Goal: Information Seeking & Learning: Learn about a topic

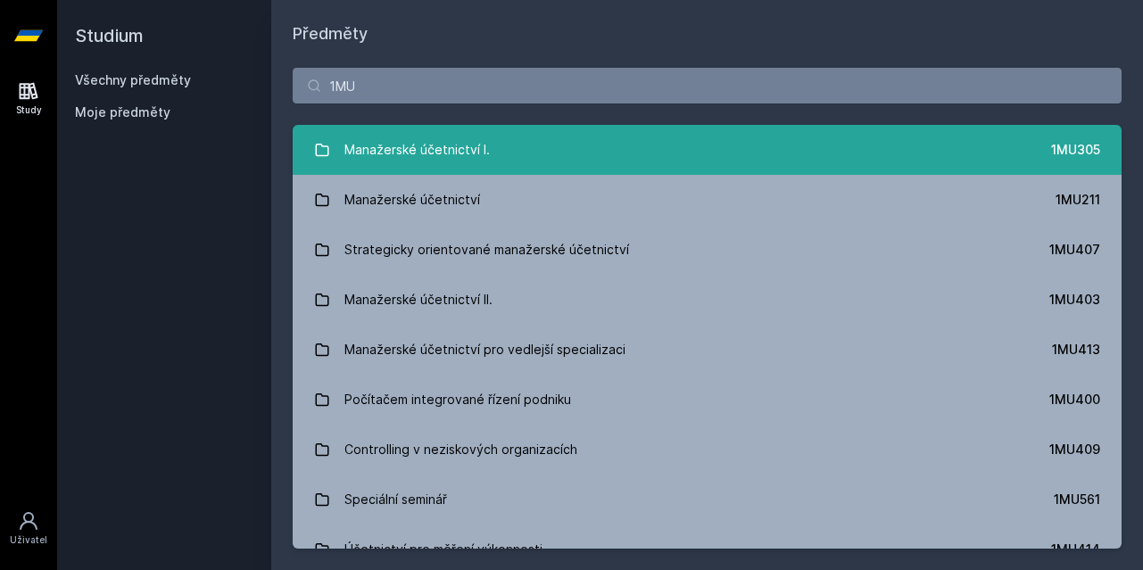
type input "1MU"
click at [504, 138] on link "Manažerské účetnictví I. 1MU305" at bounding box center [707, 150] width 829 height 50
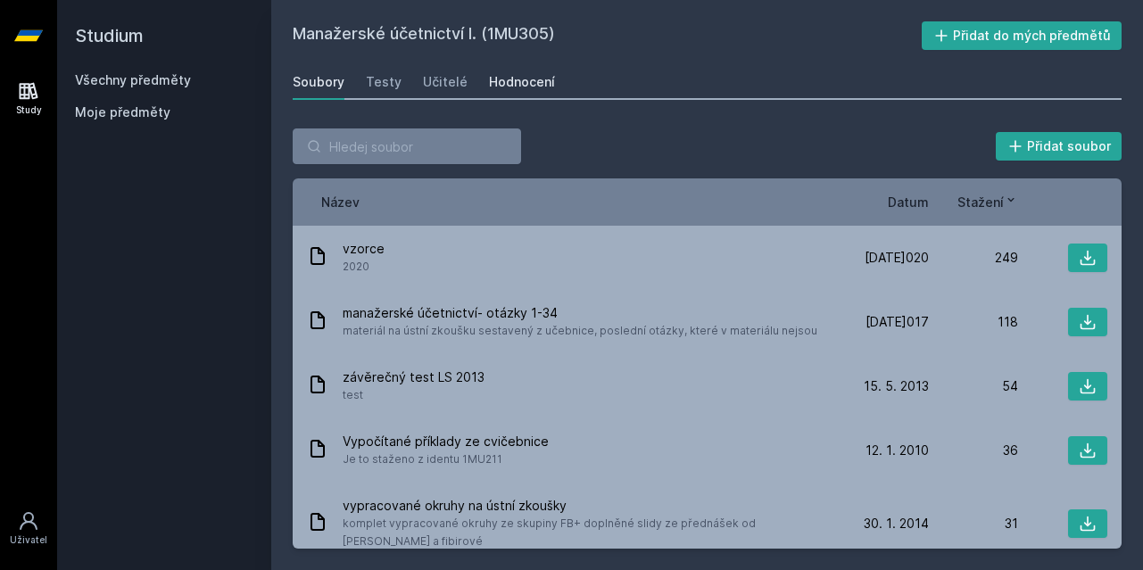
click at [491, 92] on link "Hodnocení" at bounding box center [522, 82] width 66 height 36
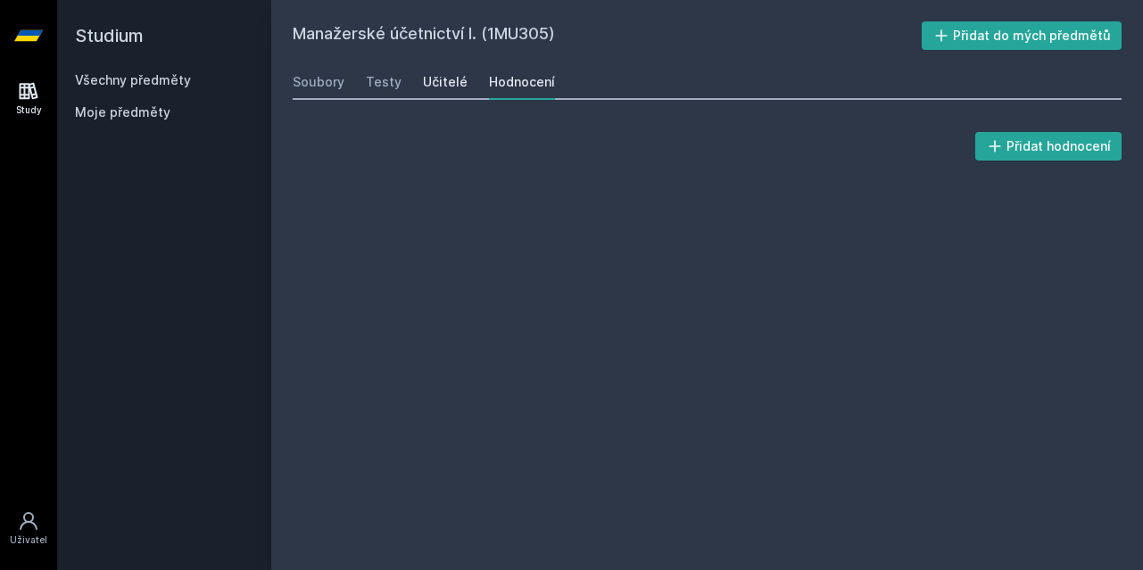
click at [449, 88] on div "Učitelé" at bounding box center [445, 82] width 45 height 18
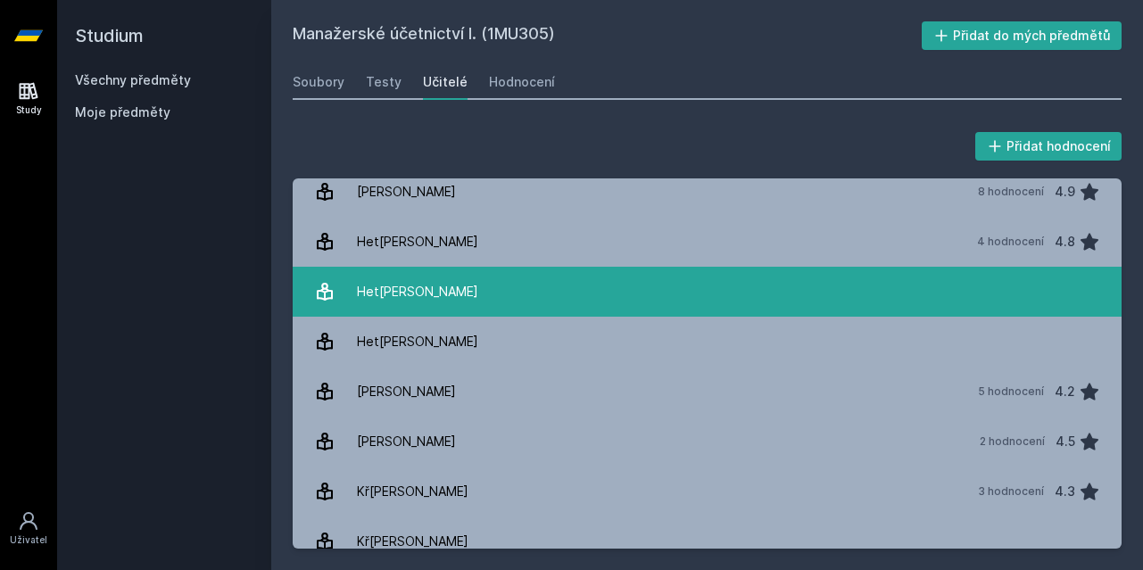
scroll to position [255, 0]
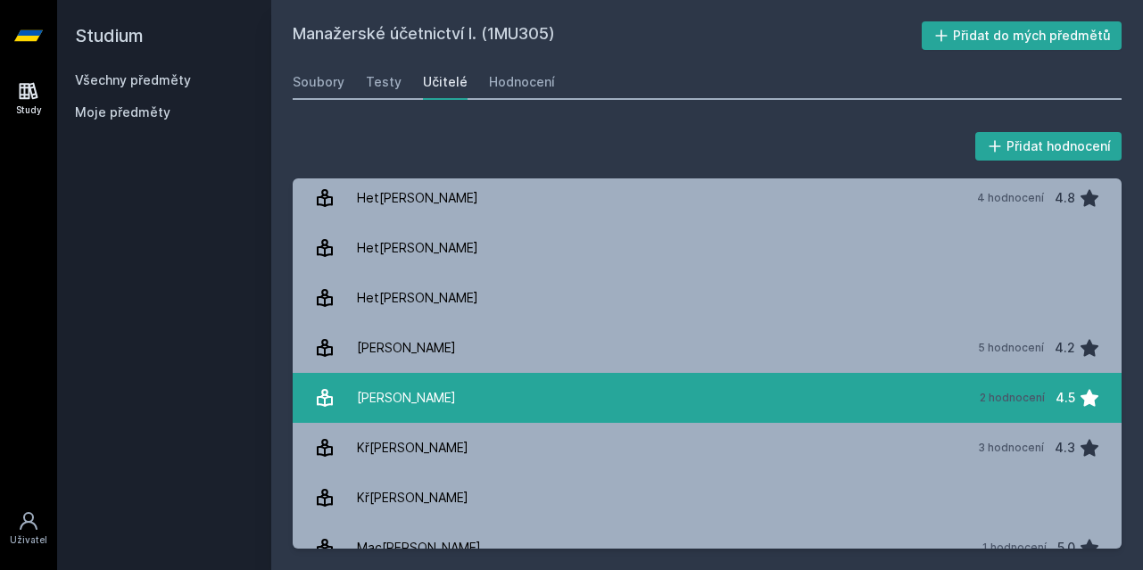
click at [460, 416] on link "Kno[PERSON_NAME] 2 hodnocení 4.5" at bounding box center [707, 398] width 829 height 50
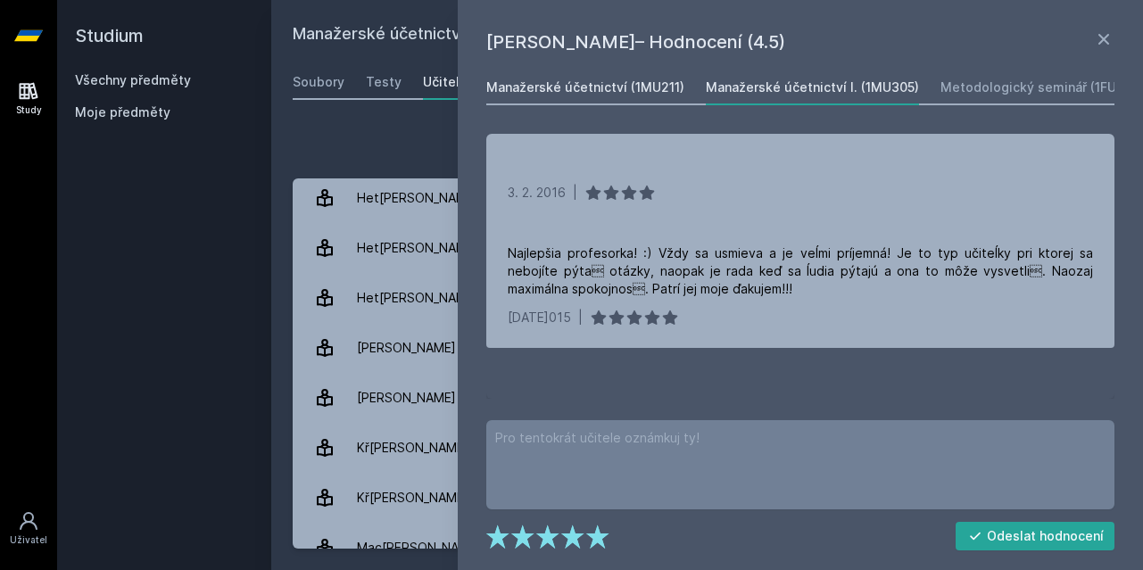
click at [621, 84] on div "Manažerské účetnictví (1MU211)" at bounding box center [585, 87] width 198 height 18
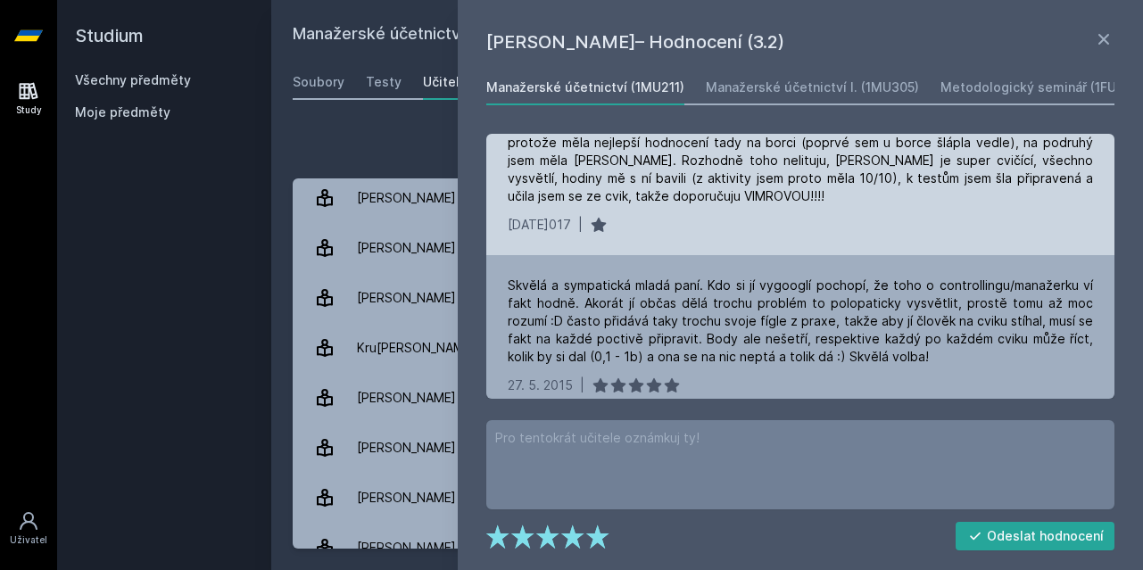
scroll to position [520, 0]
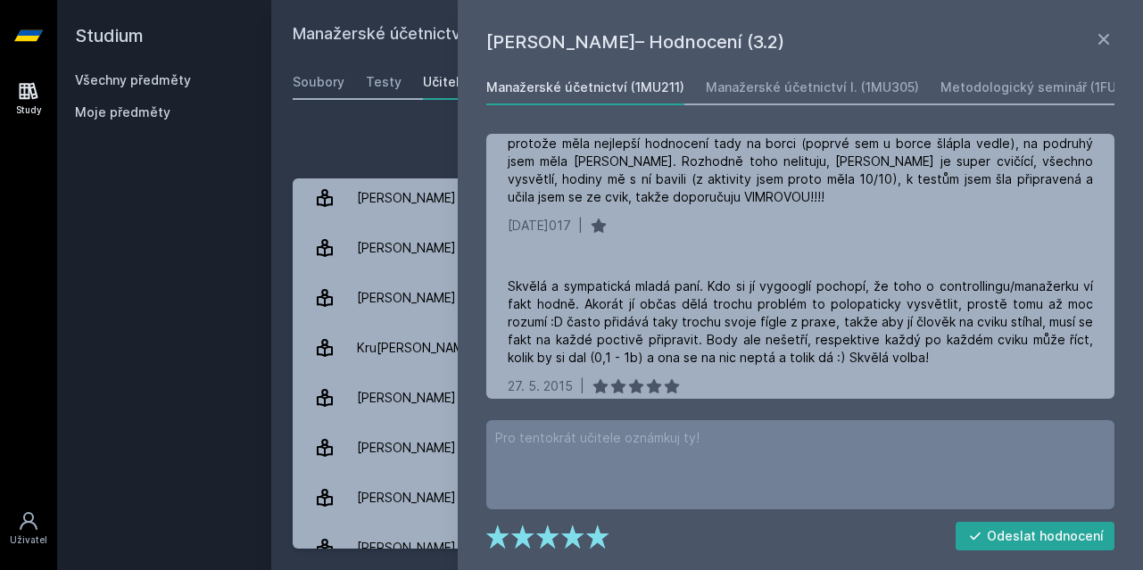
click at [413, 147] on div "Přidat hodnocení" at bounding box center [707, 146] width 829 height 36
click at [427, 102] on div "Manažerské účetnictví (1MU211) Přidat do mých předmětů [GEOGRAPHIC_DATA] Testy …" at bounding box center [707, 284] width 829 height 527
click at [1089, 49] on h1 "[PERSON_NAME]– Hodnocení (3.2)" at bounding box center [789, 42] width 607 height 27
click at [1092, 47] on h1 "[PERSON_NAME]– Hodnocení (3.2)" at bounding box center [789, 42] width 607 height 27
click at [1103, 44] on icon at bounding box center [1103, 39] width 21 height 21
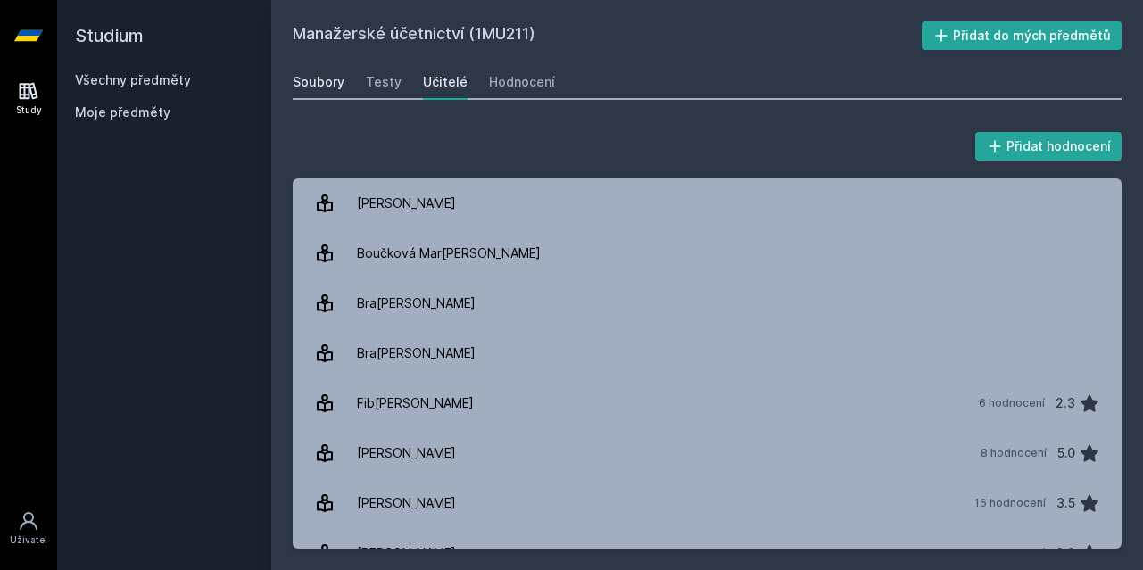
click at [331, 79] on div "Soubory" at bounding box center [319, 82] width 52 height 18
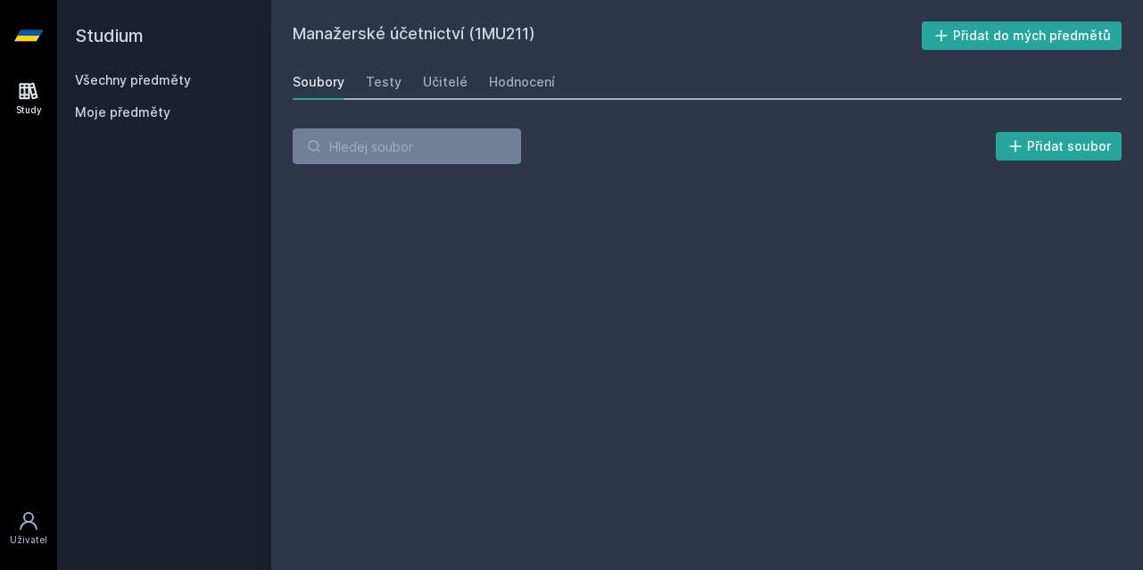
click at [376, 98] on div "Soubory Testy Učitelé Hodnocení" at bounding box center [707, 82] width 829 height 36
click at [372, 77] on div "Testy" at bounding box center [384, 82] width 36 height 18
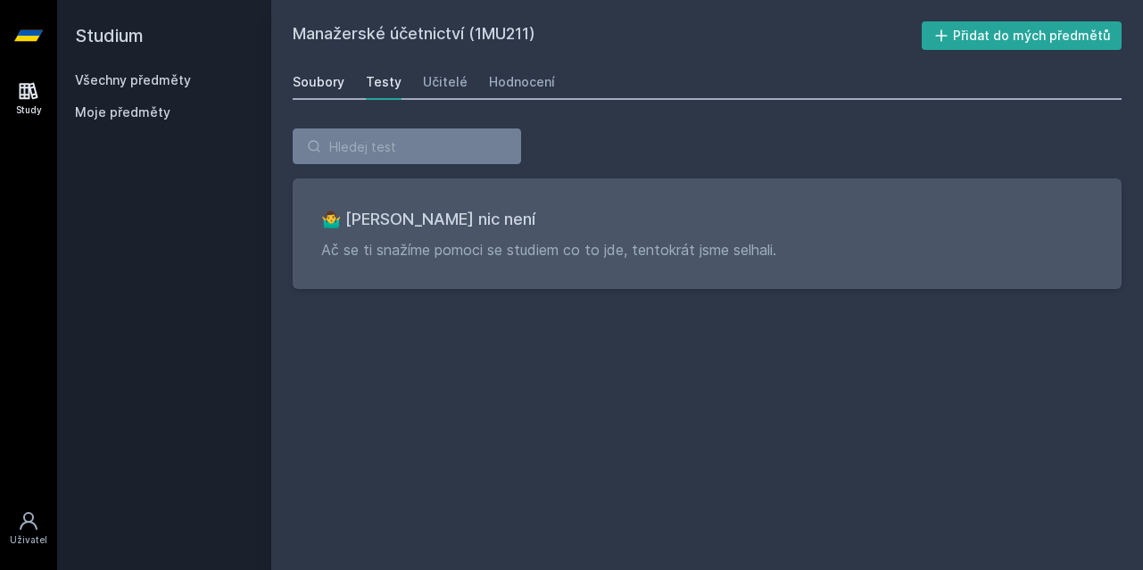
click at [322, 77] on div "Soubory" at bounding box center [319, 82] width 52 height 18
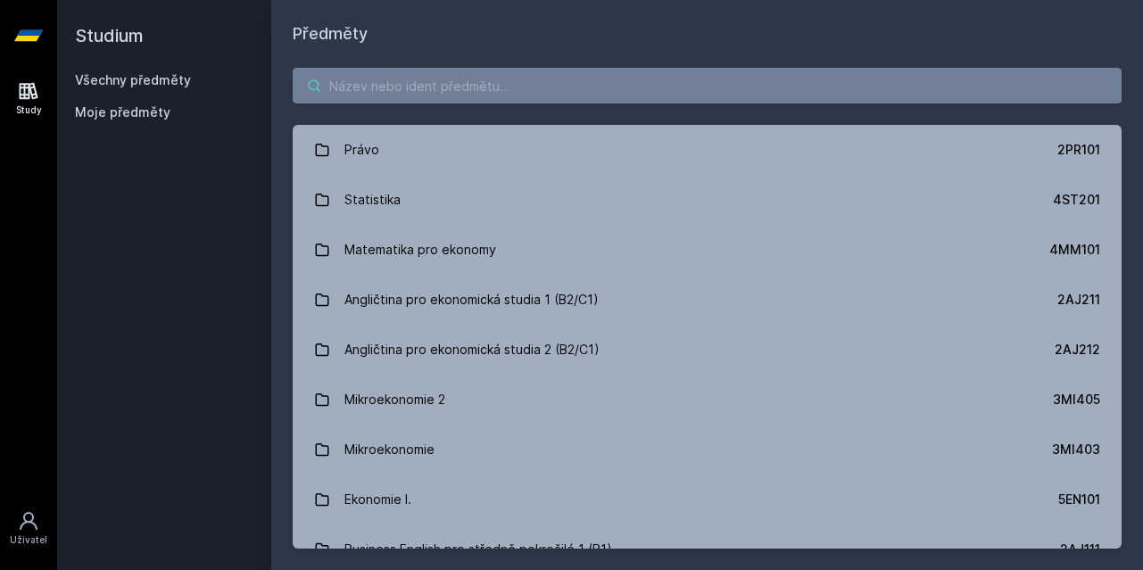
click at [388, 90] on input "search" at bounding box center [707, 86] width 829 height 36
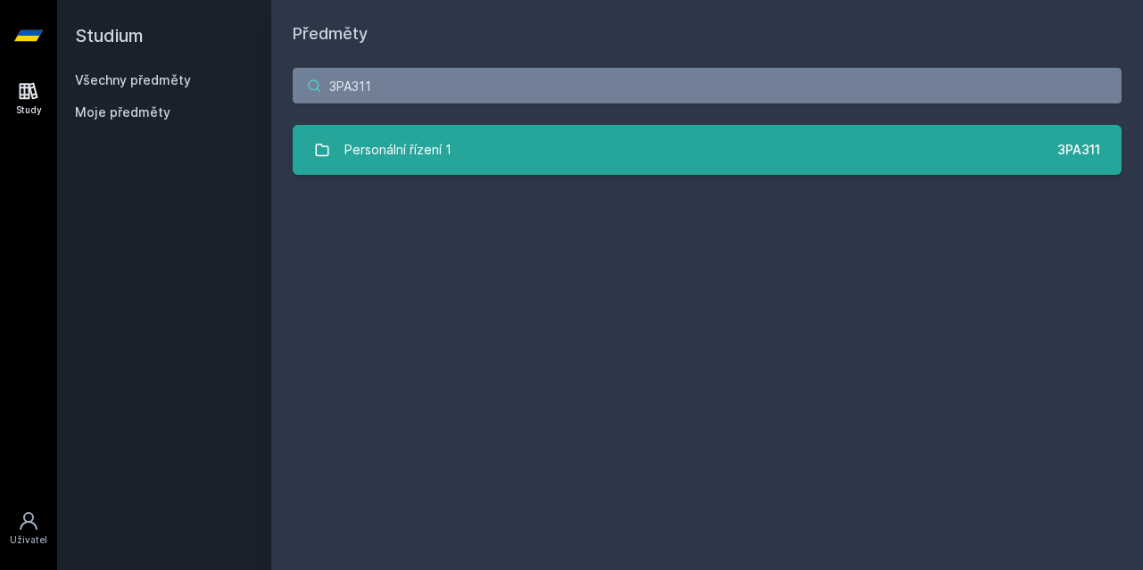
type input "3PA311"
click at [417, 144] on div "Personální řízení 1" at bounding box center [397, 150] width 107 height 36
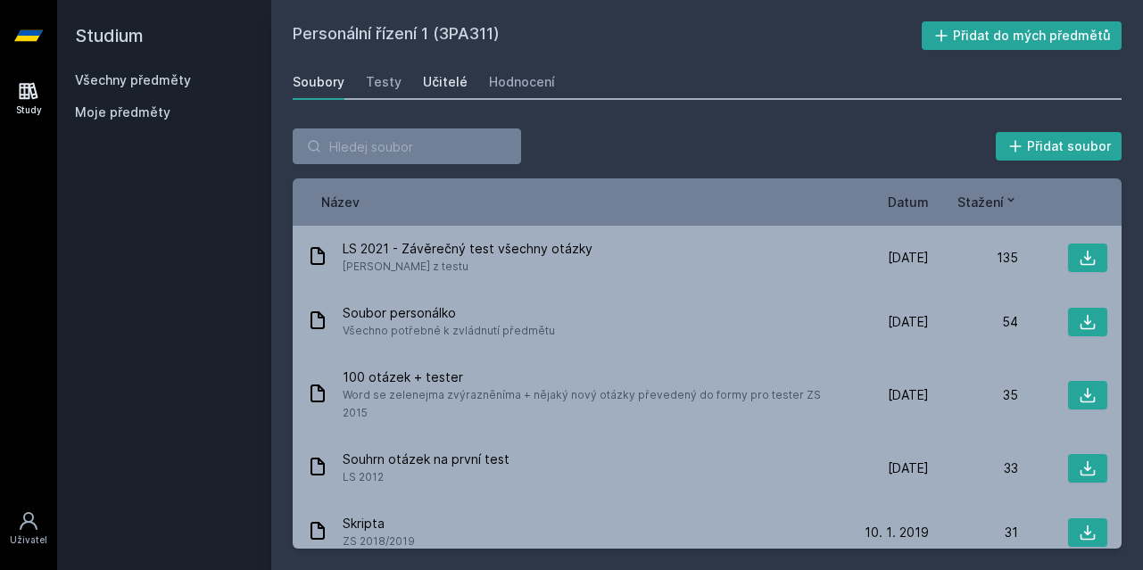
click at [446, 86] on div "Učitelé" at bounding box center [445, 82] width 45 height 18
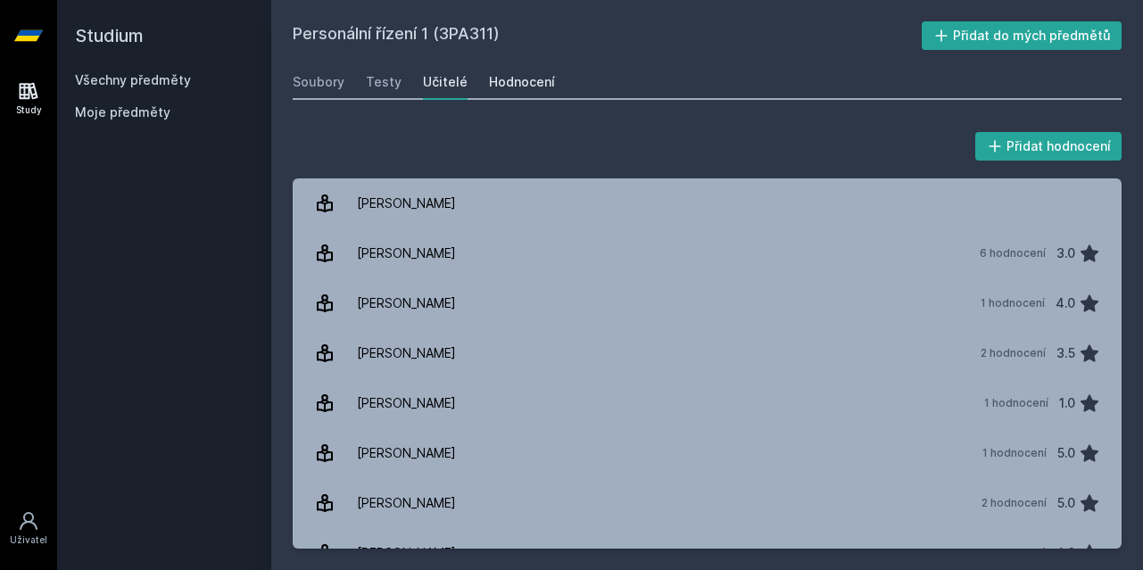
click at [512, 72] on link "Hodnocení" at bounding box center [522, 82] width 66 height 36
